Goal: Check status

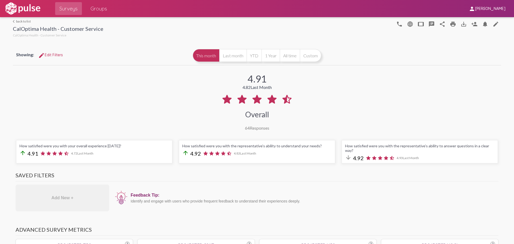
click at [158, 35] on div at bounding box center [248, 27] width 291 height 21
drag, startPoint x: 140, startPoint y: 49, endPoint x: 140, endPoint y: 34, distance: 15.3
click at [140, 49] on div "Showing: edit Edit Filters This month Last month YTD 1 Year All time Custom" at bounding box center [257, 55] width 489 height 19
click at [381, 99] on div "4.91 4.82 Last Month Overall 65 Responses" at bounding box center [257, 98] width 489 height 64
click at [420, 99] on div "4.91 4.82 Last Month Overall 65 Responses" at bounding box center [257, 98] width 489 height 64
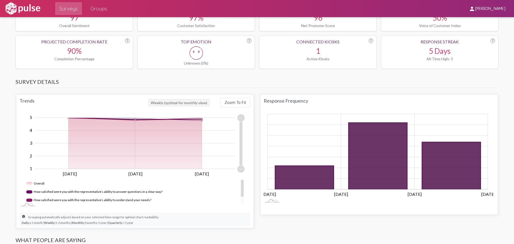
scroll to position [241, 0]
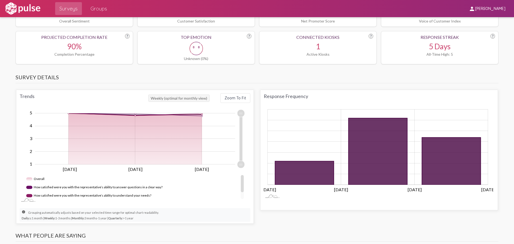
click at [387, 74] on h3 "Survey Details" at bounding box center [257, 78] width 483 height 9
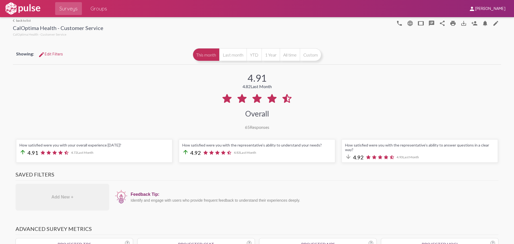
scroll to position [0, 0]
click at [343, 81] on div "4.91 4.82 Last Month Overall 65 Responses" at bounding box center [257, 98] width 489 height 64
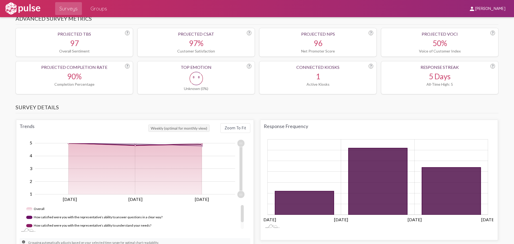
scroll to position [215, 0]
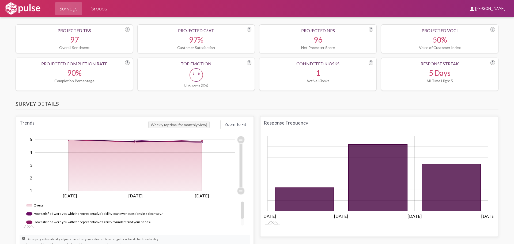
click at [356, 100] on h3 "Survey Details" at bounding box center [257, 104] width 483 height 9
click at [357, 100] on h3 "Survey Details" at bounding box center [257, 104] width 483 height 9
